Goal: Use online tool/utility: Utilize a website feature to perform a specific function

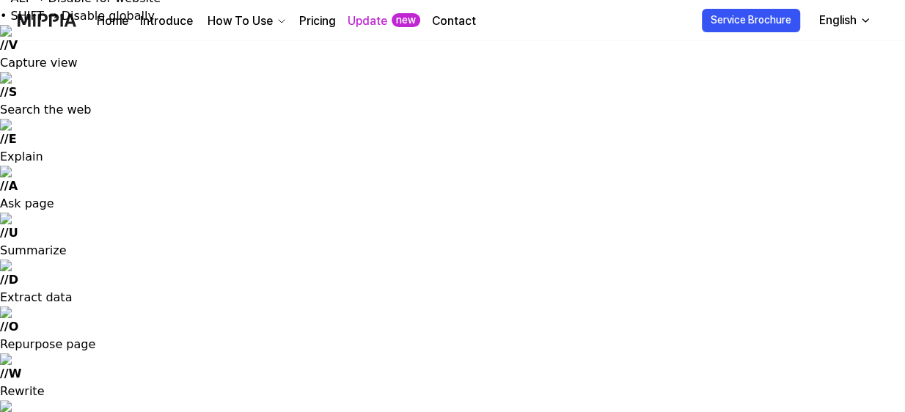
scroll to position [38, 0]
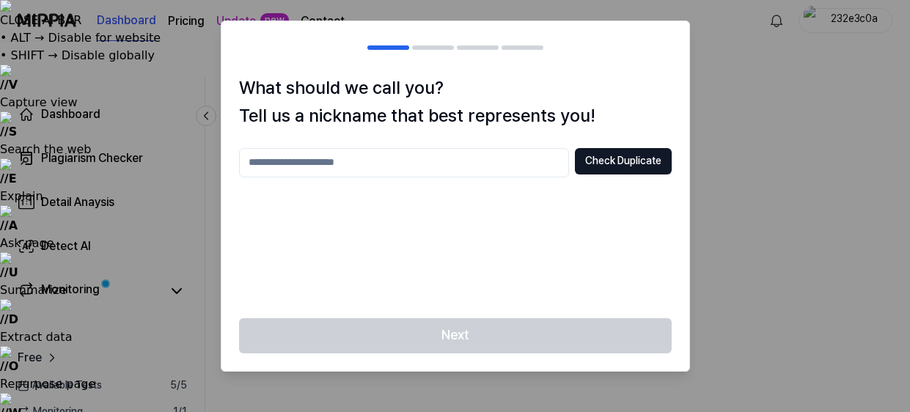
click at [496, 170] on input "text" at bounding box center [404, 162] width 330 height 29
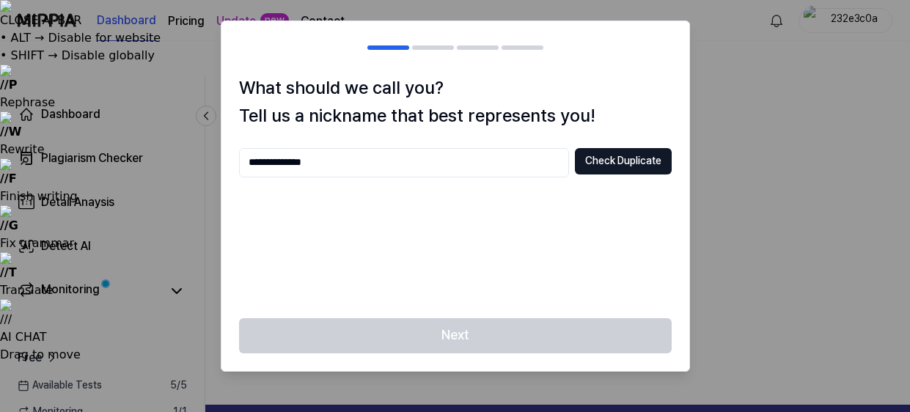
click at [281, 164] on input "**********" at bounding box center [404, 162] width 330 height 29
type input "**********"
click at [608, 158] on button "Check Duplicate" at bounding box center [623, 161] width 97 height 26
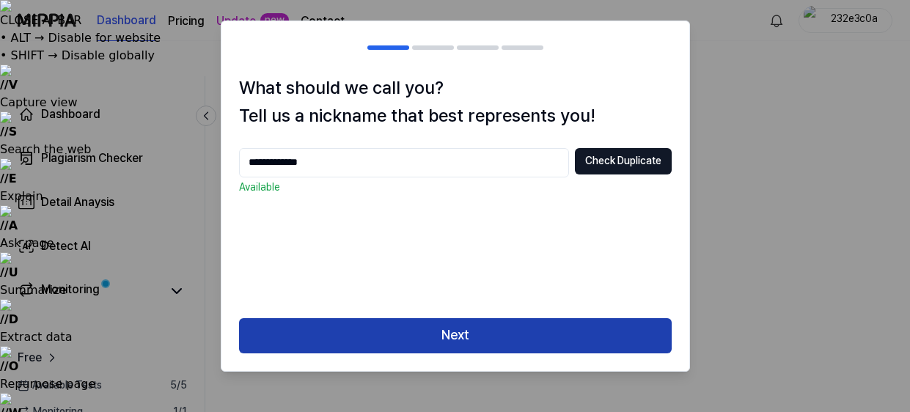
click at [534, 337] on button "Next" at bounding box center [455, 335] width 433 height 35
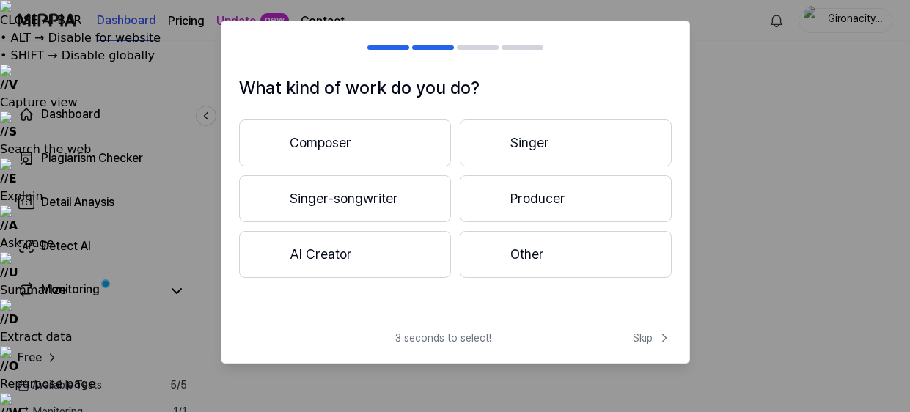
click at [365, 147] on button "Composer" at bounding box center [345, 142] width 212 height 47
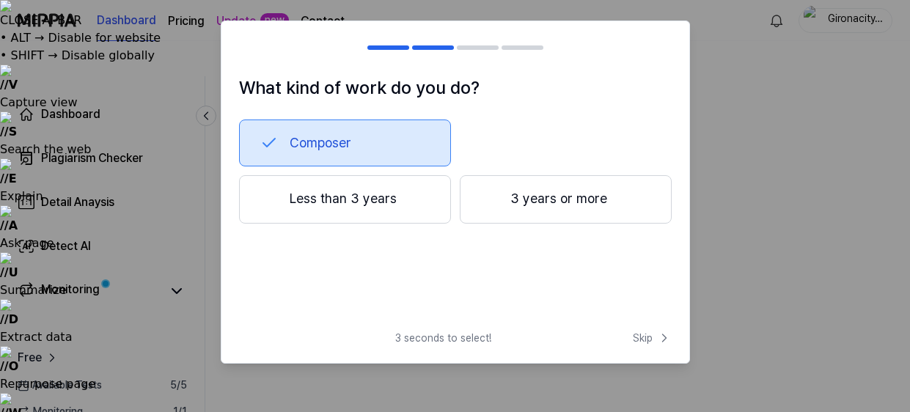
click at [488, 202] on div at bounding box center [490, 200] width 18 height 18
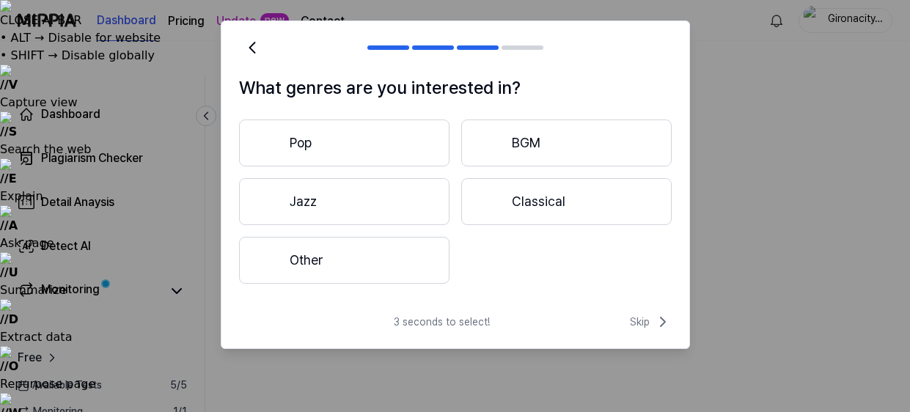
click at [370, 137] on button "Pop" at bounding box center [344, 142] width 210 height 47
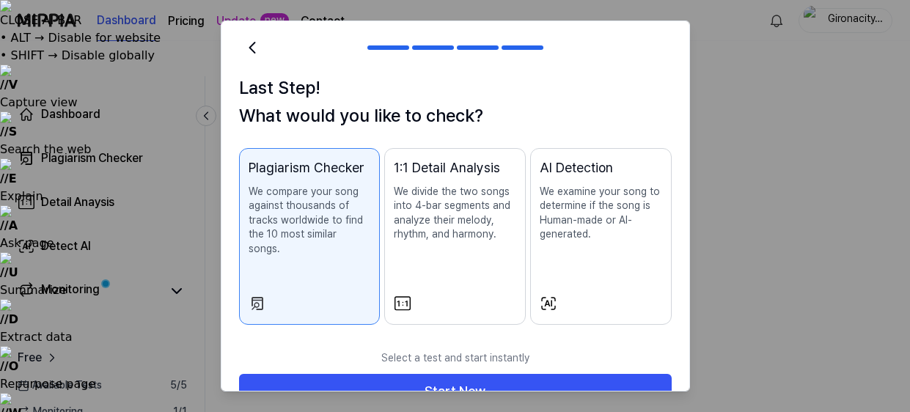
scroll to position [21, 0]
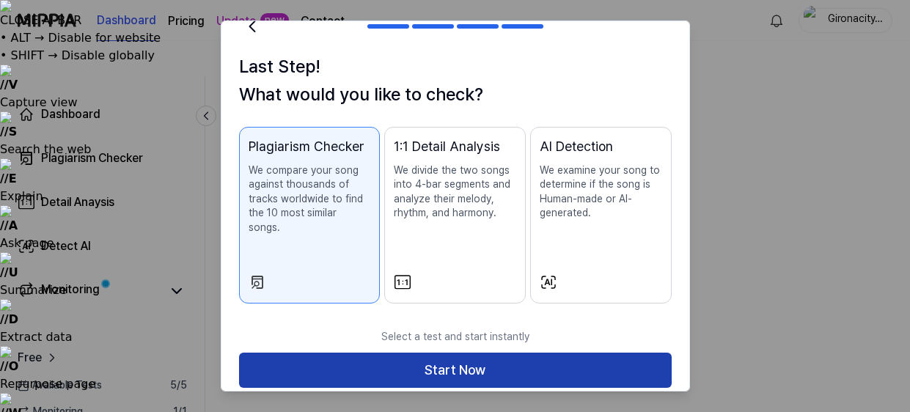
click at [347, 358] on button "Start Now" at bounding box center [455, 370] width 433 height 35
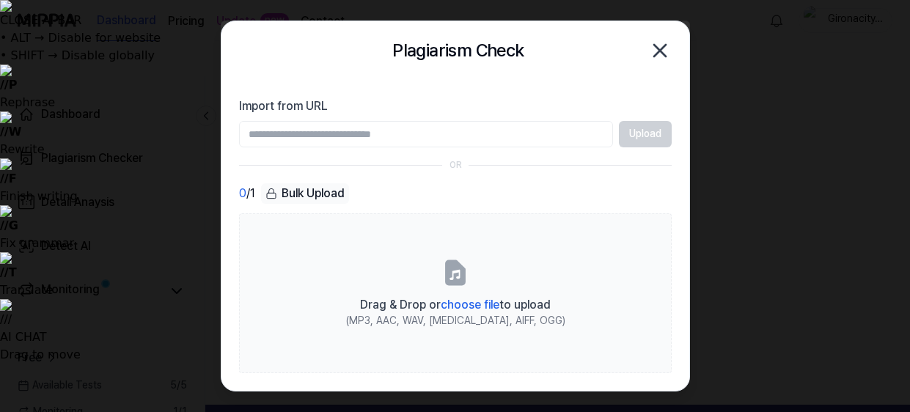
scroll to position [0, 0]
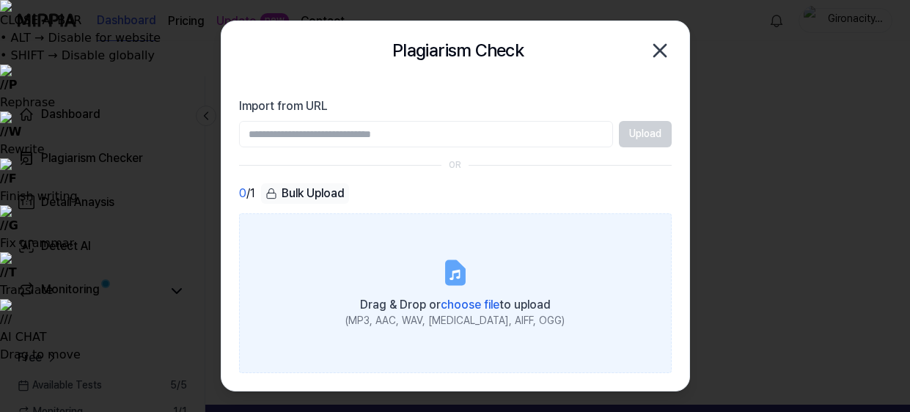
click at [462, 303] on span "choose file" at bounding box center [470, 305] width 59 height 14
click at [0, 0] on input "Drag & Drop or choose file to upload (MP3, AAC, WAV, [MEDICAL_DATA], AIFF, OGG)" at bounding box center [0, 0] width 0 height 0
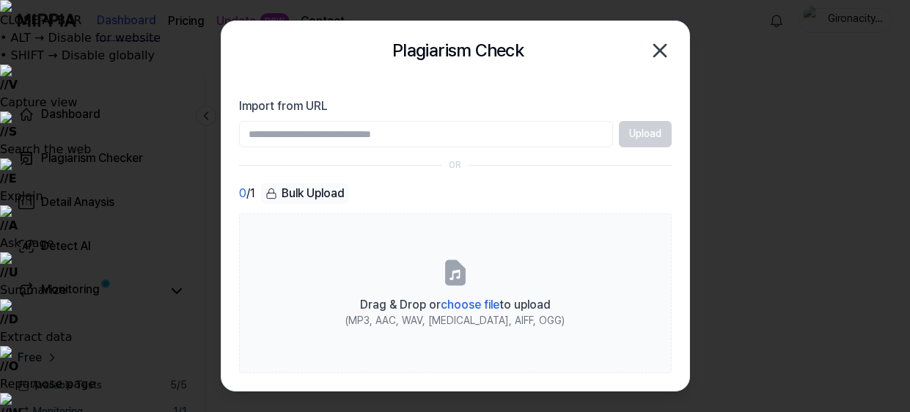
click at [735, 150] on div at bounding box center [455, 206] width 910 height 412
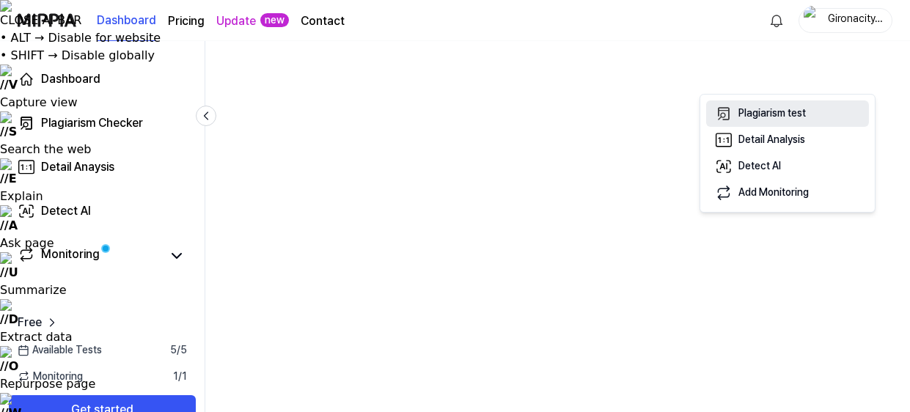
click at [787, 117] on div "Plagiarism test" at bounding box center [771, 113] width 67 height 15
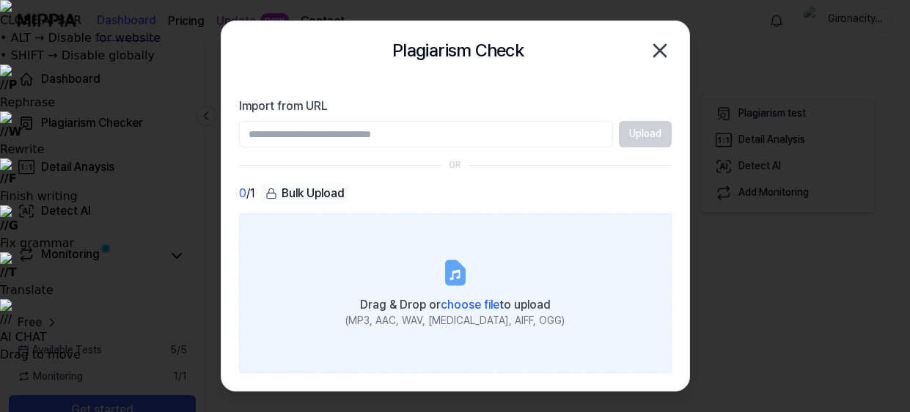
click at [456, 278] on icon at bounding box center [454, 275] width 10 height 10
click at [0, 0] on input "Drag & Drop or choose file to upload (MP3, AAC, WAV, [MEDICAL_DATA], AIFF, OGG)" at bounding box center [0, 0] width 0 height 0
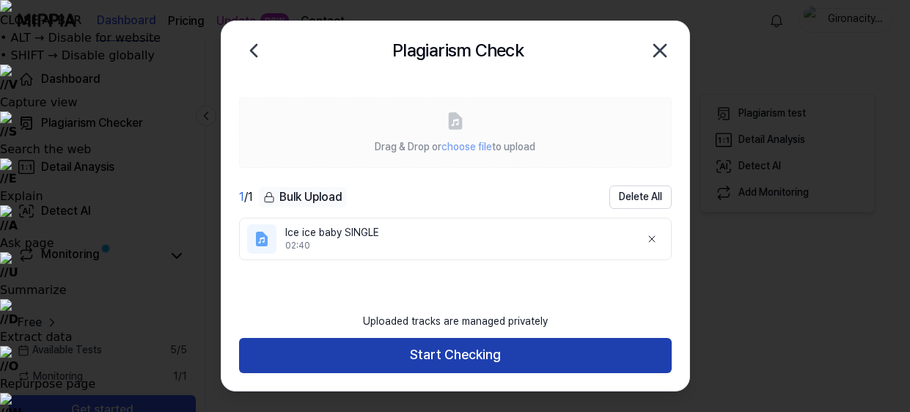
click at [597, 350] on button "Start Checking" at bounding box center [455, 355] width 433 height 35
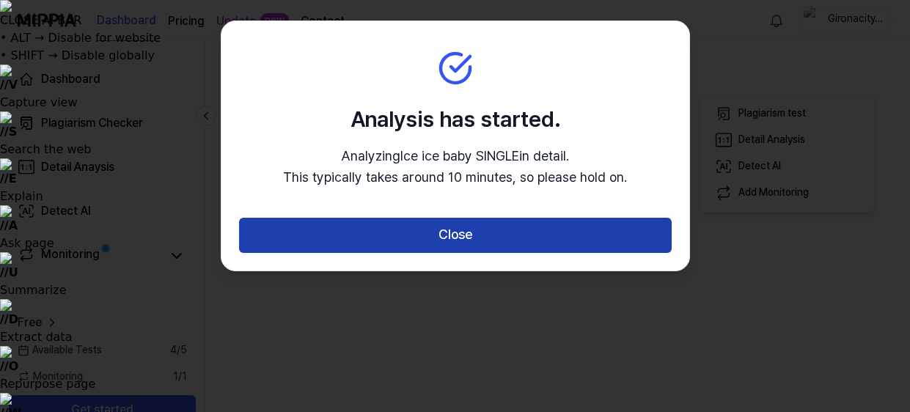
click at [531, 238] on button "Close" at bounding box center [455, 235] width 433 height 35
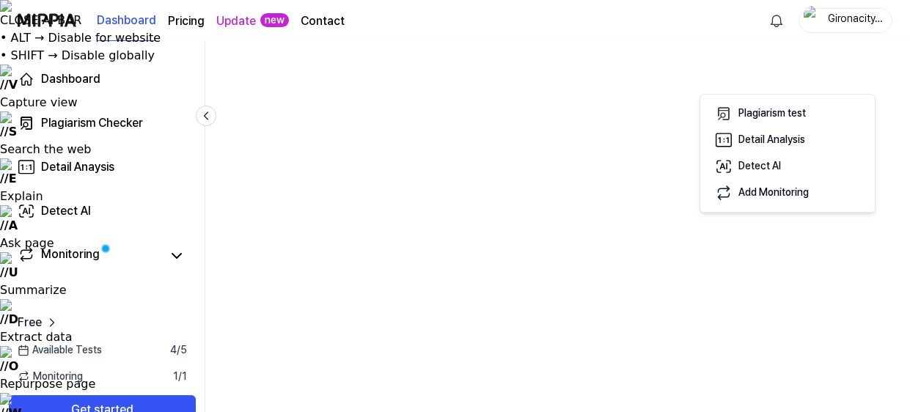
click at [596, 19] on div "Dashboard Pricing Update new Contact Gironacityboy" at bounding box center [455, 20] width 875 height 40
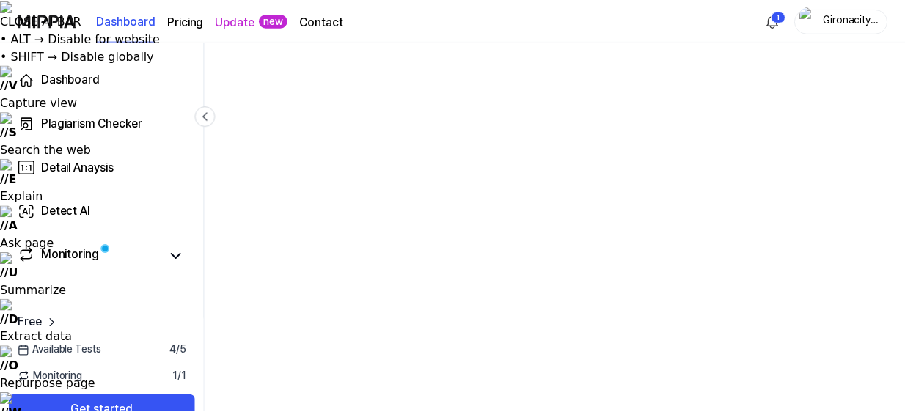
scroll to position [130, 0]
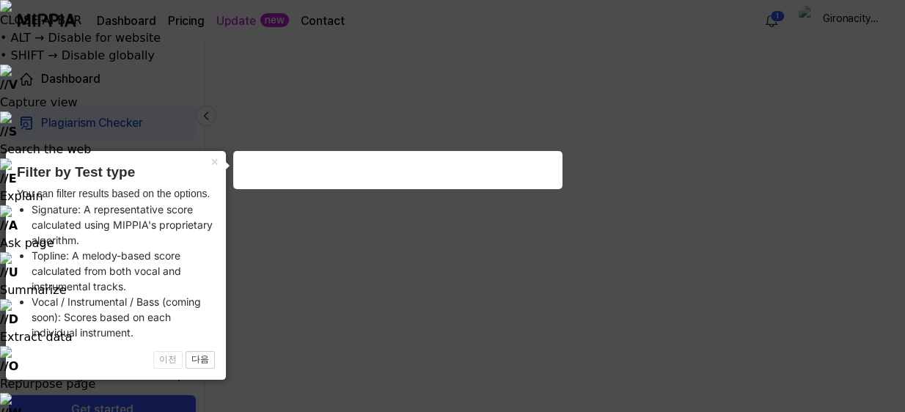
click at [320, 213] on icon at bounding box center [455, 206] width 910 height 412
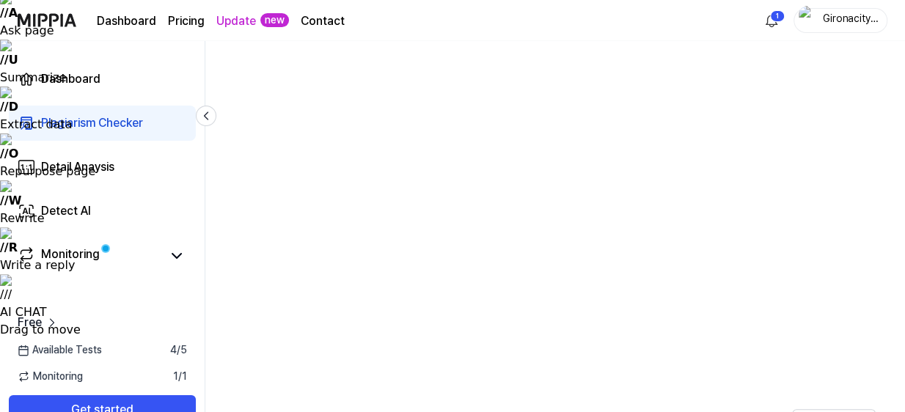
scroll to position [214, 0]
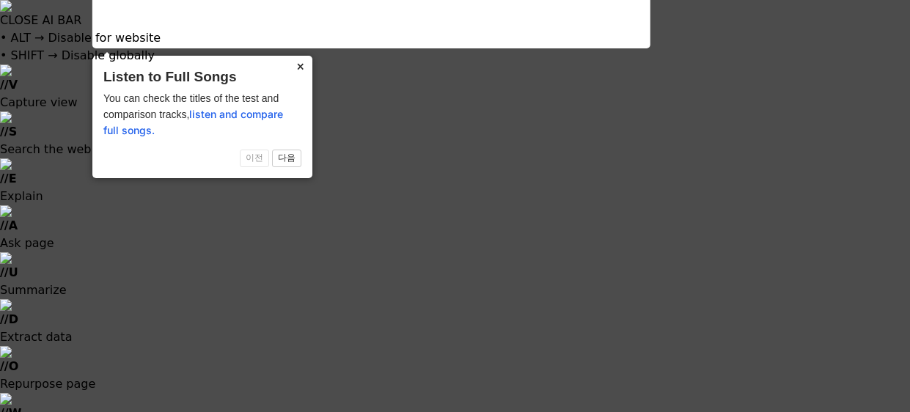
click at [298, 67] on button "×" at bounding box center [300, 66] width 23 height 21
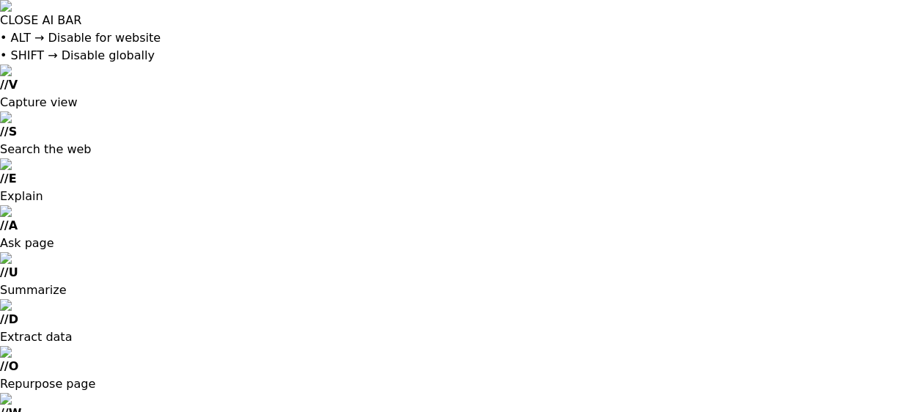
scroll to position [369, 361]
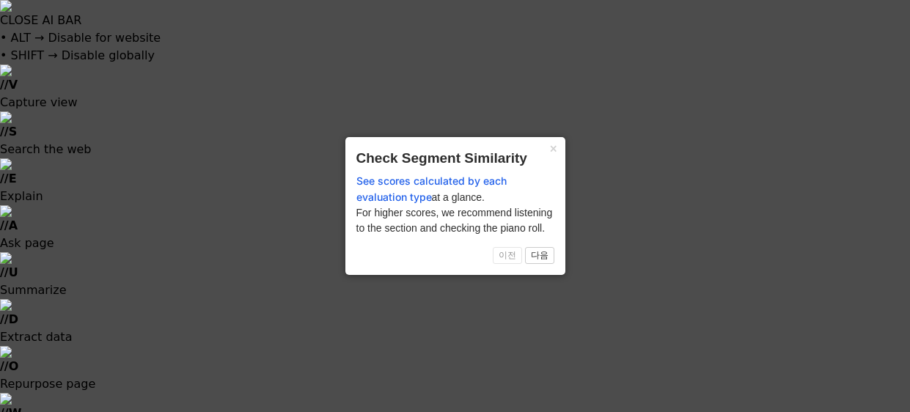
scroll to position [567, 280]
click at [551, 140] on button "×" at bounding box center [553, 147] width 23 height 21
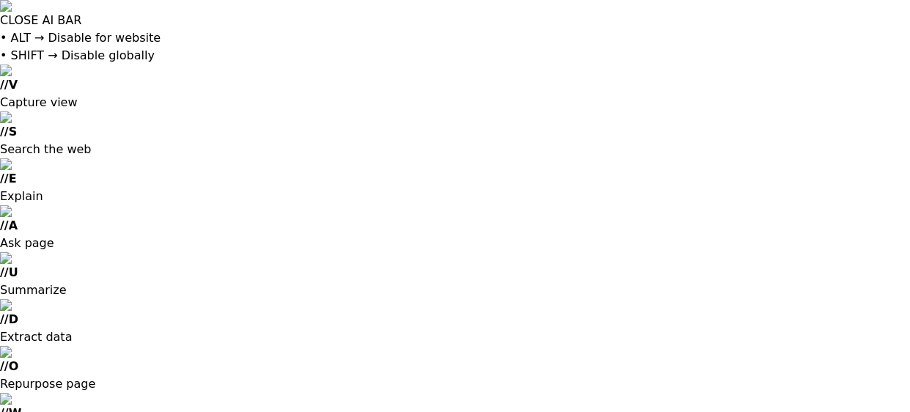
scroll to position [0, 279]
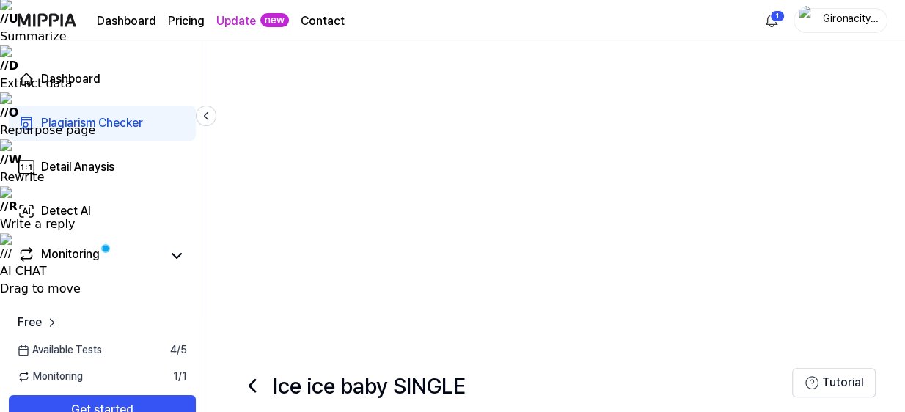
scroll to position [254, 0]
click at [192, 18] on page\) "Pricing" at bounding box center [186, 21] width 37 height 18
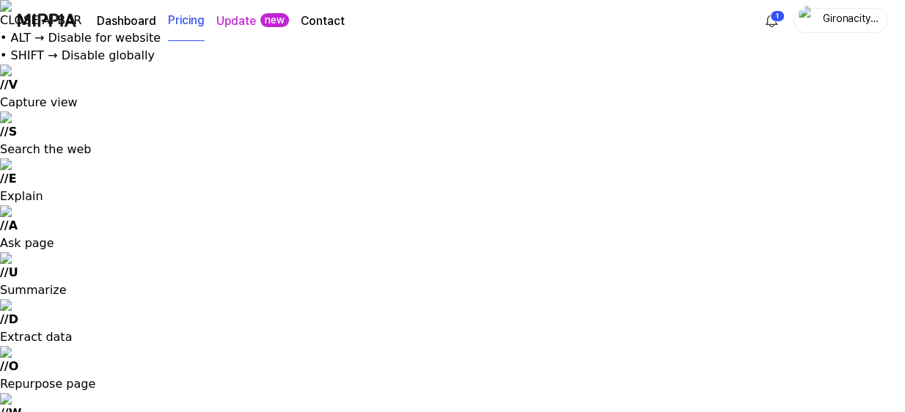
click at [238, 18] on link "Update" at bounding box center [236, 21] width 40 height 18
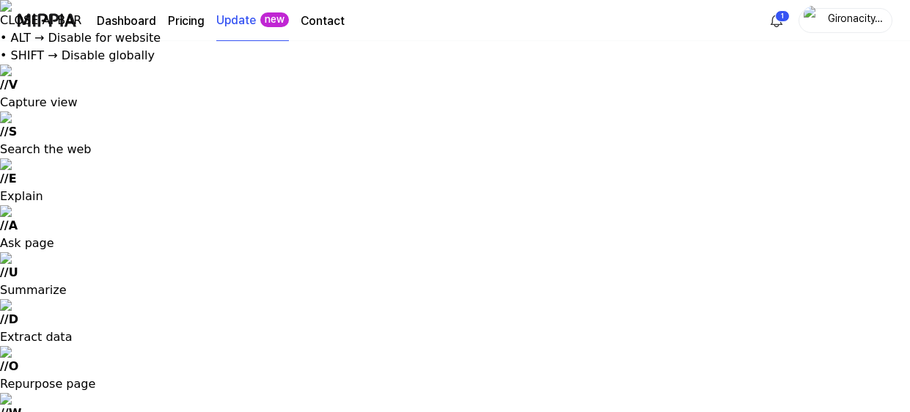
click at [132, 18] on link "Dashboard" at bounding box center [126, 21] width 59 height 18
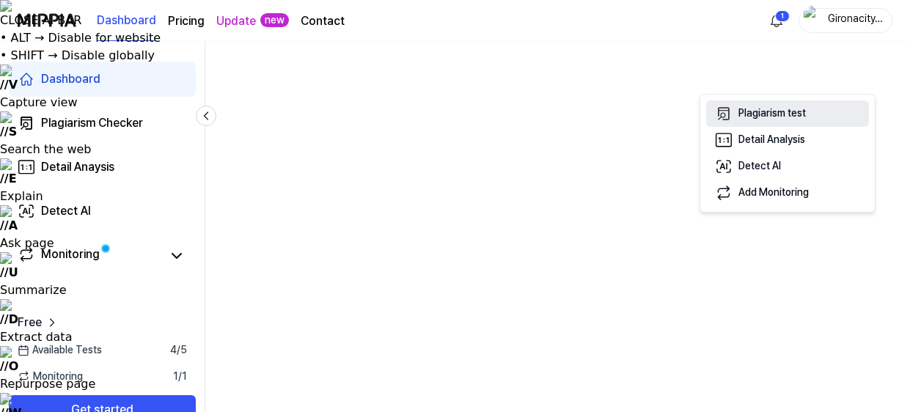
click at [773, 113] on div "Plagiarism test" at bounding box center [771, 113] width 67 height 15
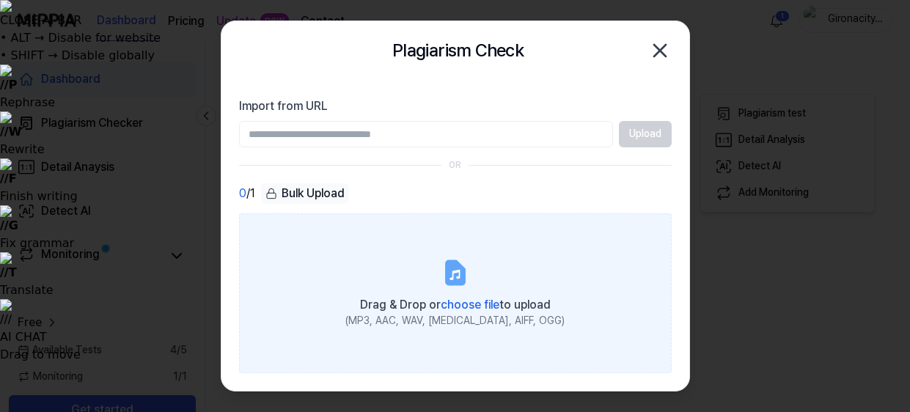
click at [454, 276] on icon at bounding box center [455, 272] width 18 height 23
click at [0, 0] on input "Drag & Drop or choose file to upload (MP3, AAC, WAV, [MEDICAL_DATA], AIFF, OGG)" at bounding box center [0, 0] width 0 height 0
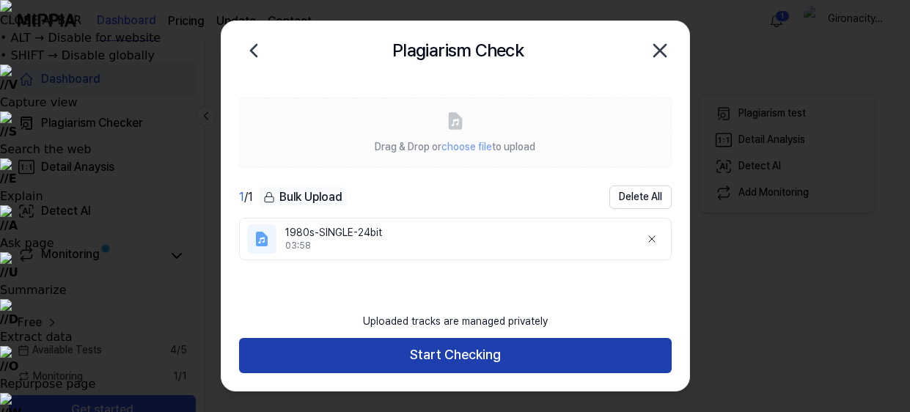
click at [541, 352] on button "Start Checking" at bounding box center [455, 355] width 433 height 35
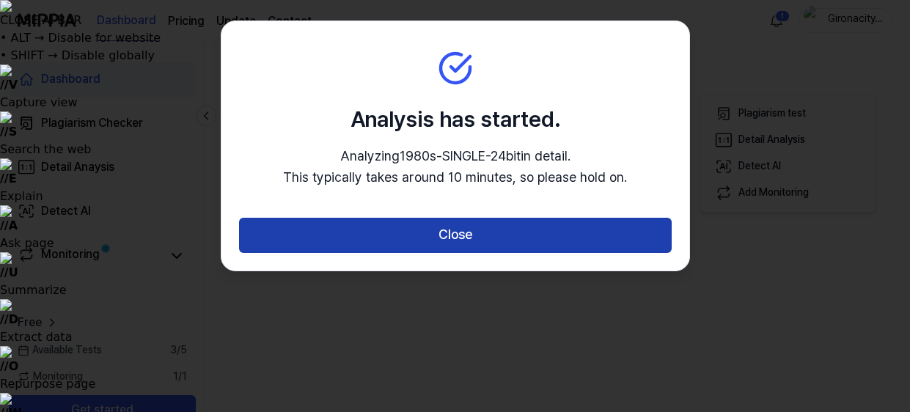
click at [485, 244] on button "Close" at bounding box center [455, 235] width 433 height 35
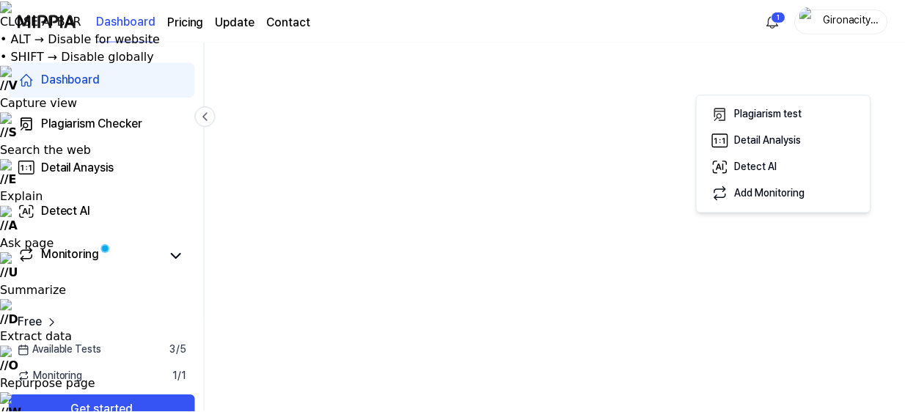
scroll to position [150, 0]
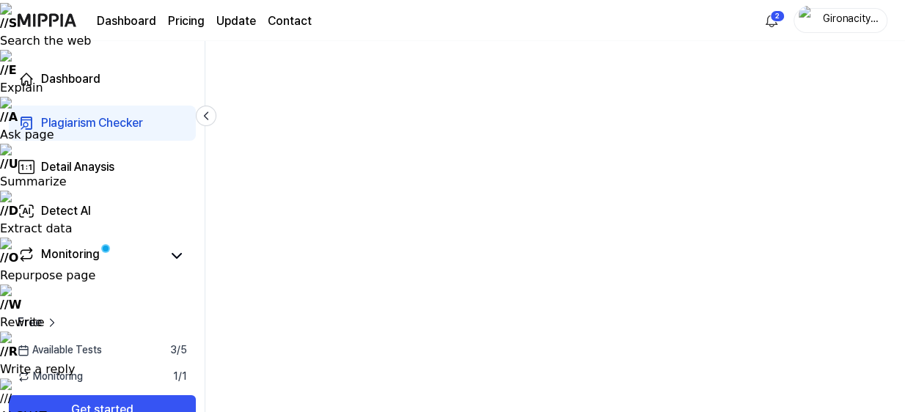
scroll to position [103, 0]
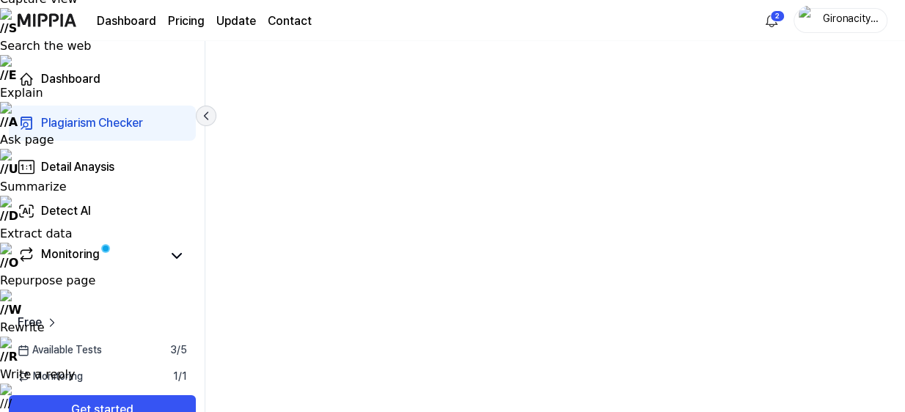
click at [205, 117] on icon at bounding box center [206, 115] width 15 height 15
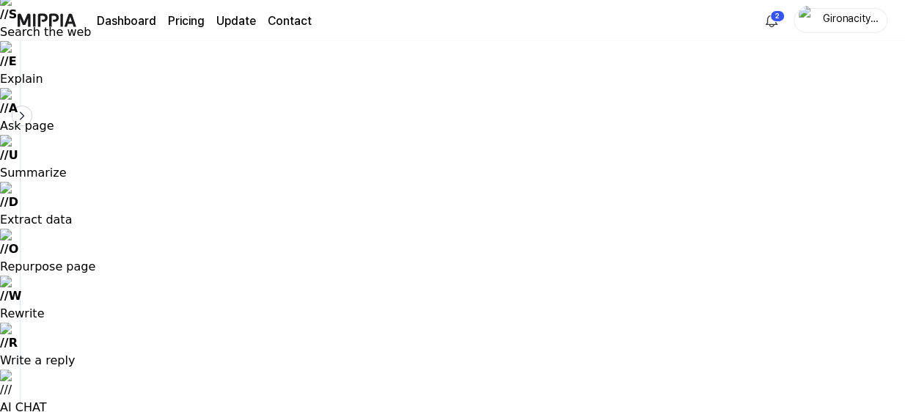
scroll to position [119, 0]
click at [130, 23] on link "Dashboard" at bounding box center [126, 21] width 59 height 18
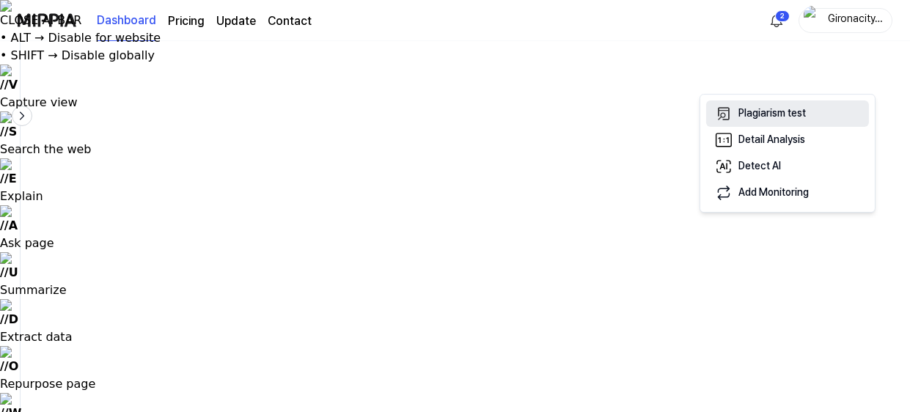
click at [768, 117] on div "Plagiarism test" at bounding box center [771, 113] width 67 height 15
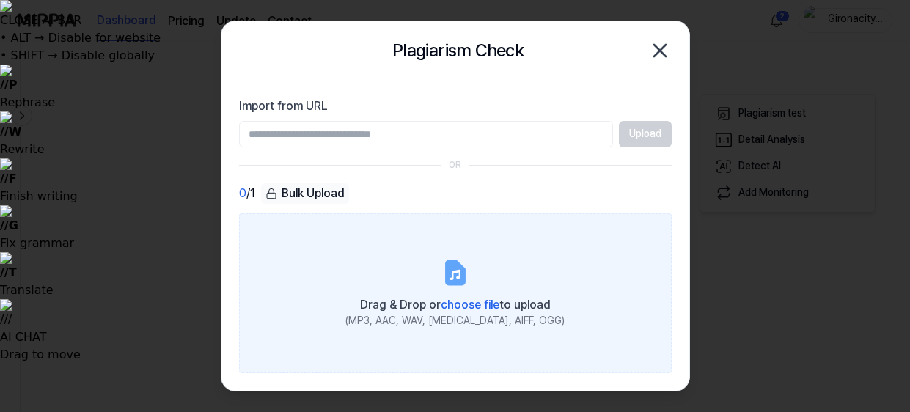
click at [452, 274] on icon at bounding box center [454, 275] width 10 height 10
click at [0, 0] on input "Drag & Drop or choose file to upload (MP3, AAC, WAV, [MEDICAL_DATA], AIFF, OGG)" at bounding box center [0, 0] width 0 height 0
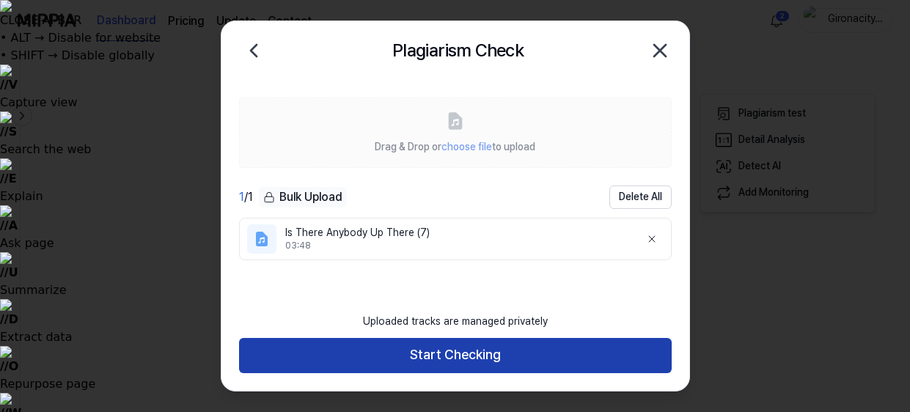
click at [533, 349] on button "Start Checking" at bounding box center [455, 355] width 433 height 35
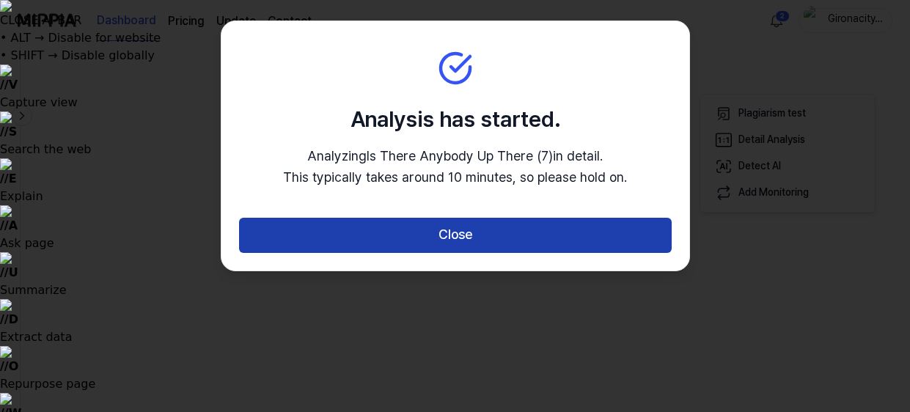
click at [474, 236] on button "Close" at bounding box center [455, 235] width 433 height 35
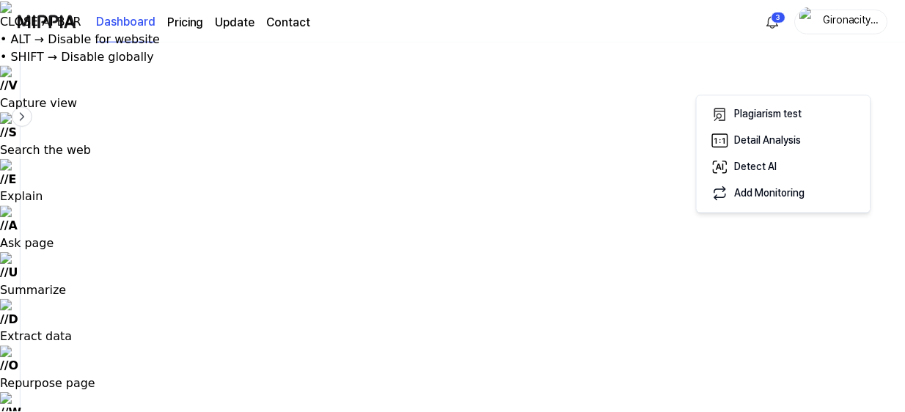
scroll to position [141, 0]
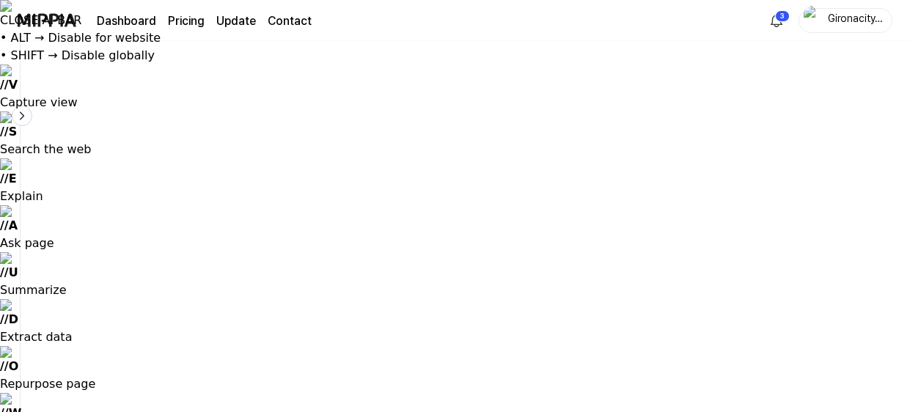
click at [140, 17] on link "Dashboard" at bounding box center [126, 21] width 59 height 18
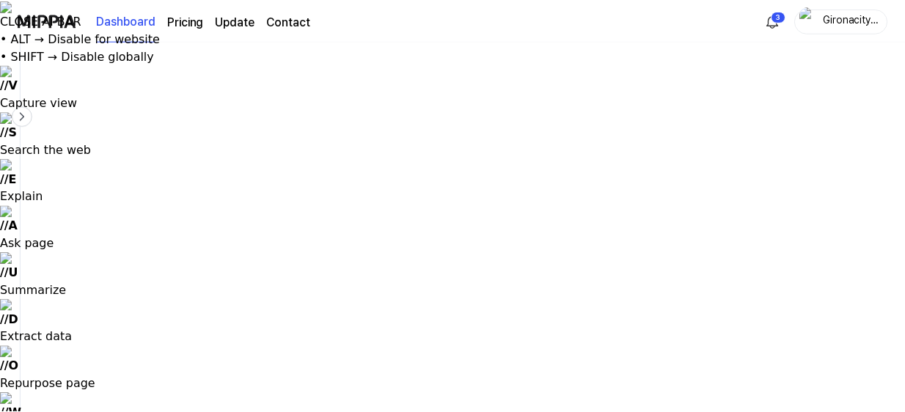
scroll to position [168, 0]
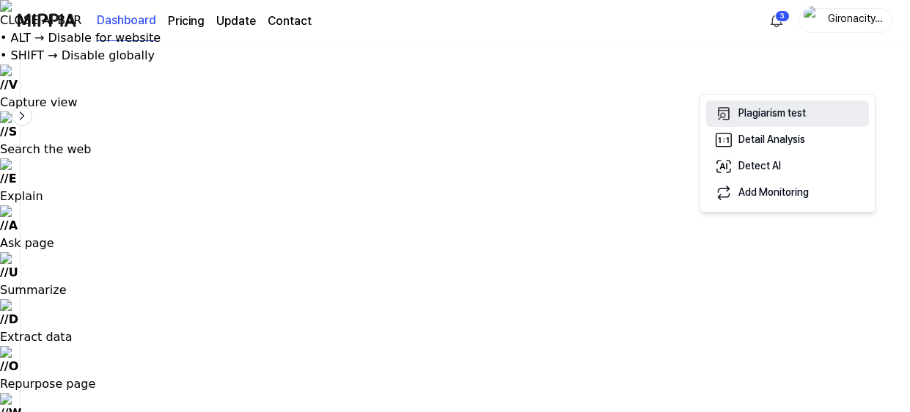
click at [757, 117] on div "Plagiarism test" at bounding box center [771, 113] width 67 height 15
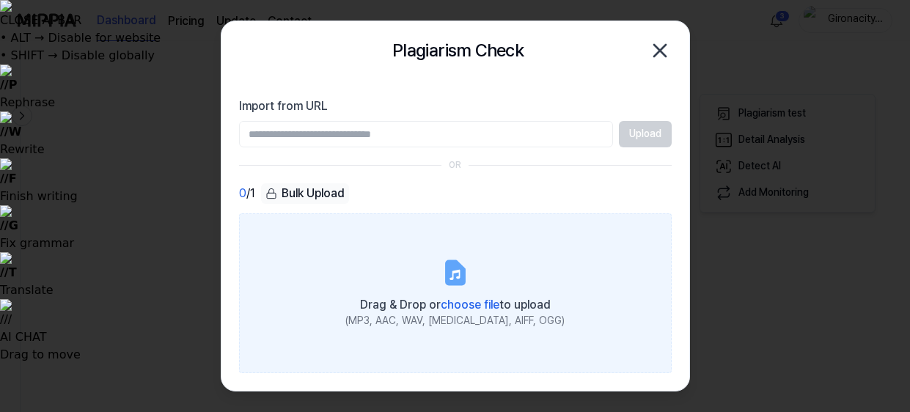
click at [452, 275] on icon at bounding box center [455, 272] width 18 height 23
click at [0, 0] on input "Drag & Drop or choose file to upload (MP3, AAC, WAV, [MEDICAL_DATA], AIFF, OGG)" at bounding box center [0, 0] width 0 height 0
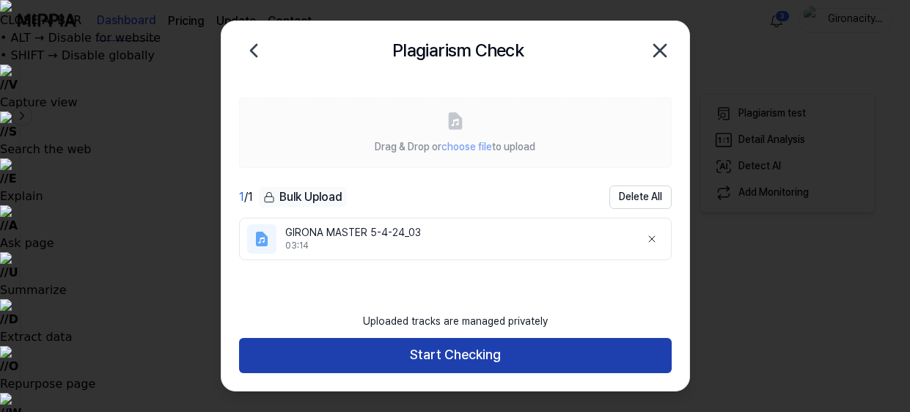
click at [553, 357] on button "Start Checking" at bounding box center [455, 355] width 433 height 35
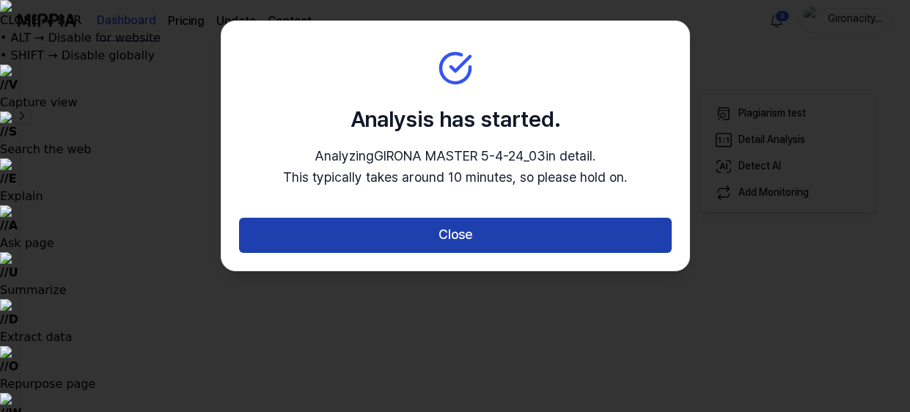
click at [493, 232] on button "Close" at bounding box center [455, 235] width 433 height 35
